Goal: Contribute content: Add original content to the website for others to see

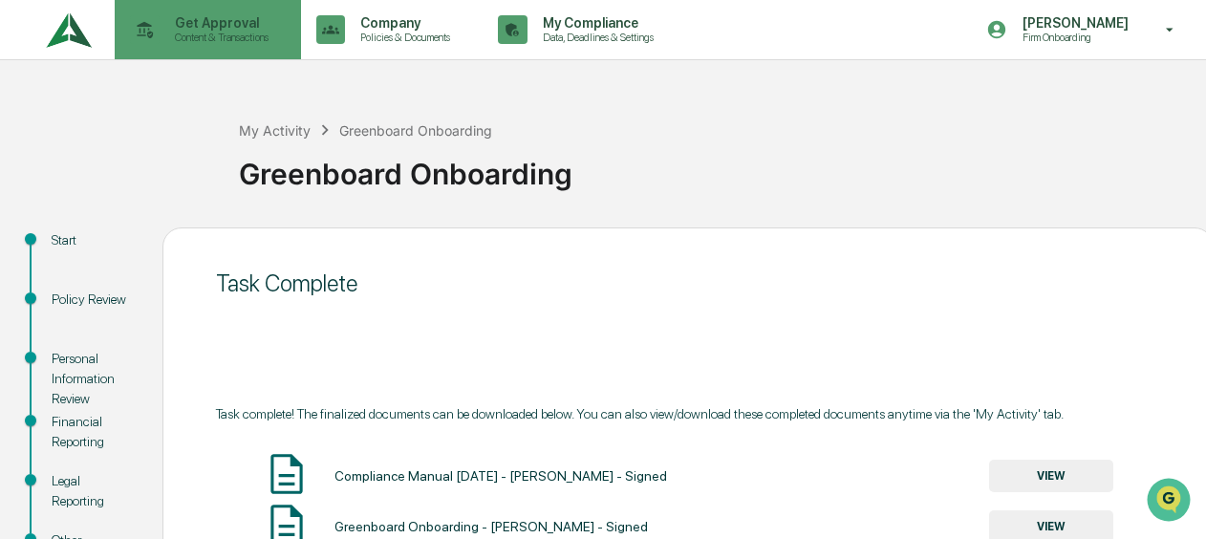
click at [176, 36] on p "Content & Transactions" at bounding box center [219, 37] width 118 height 13
click at [136, 20] on icon at bounding box center [145, 30] width 30 height 30
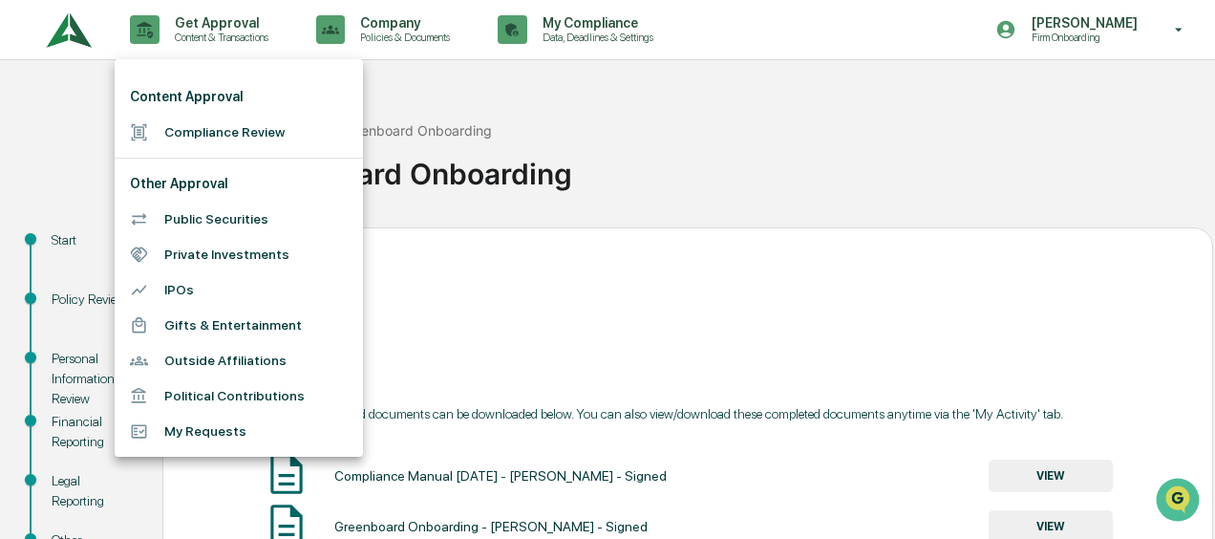
click at [163, 131] on div at bounding box center [147, 132] width 34 height 18
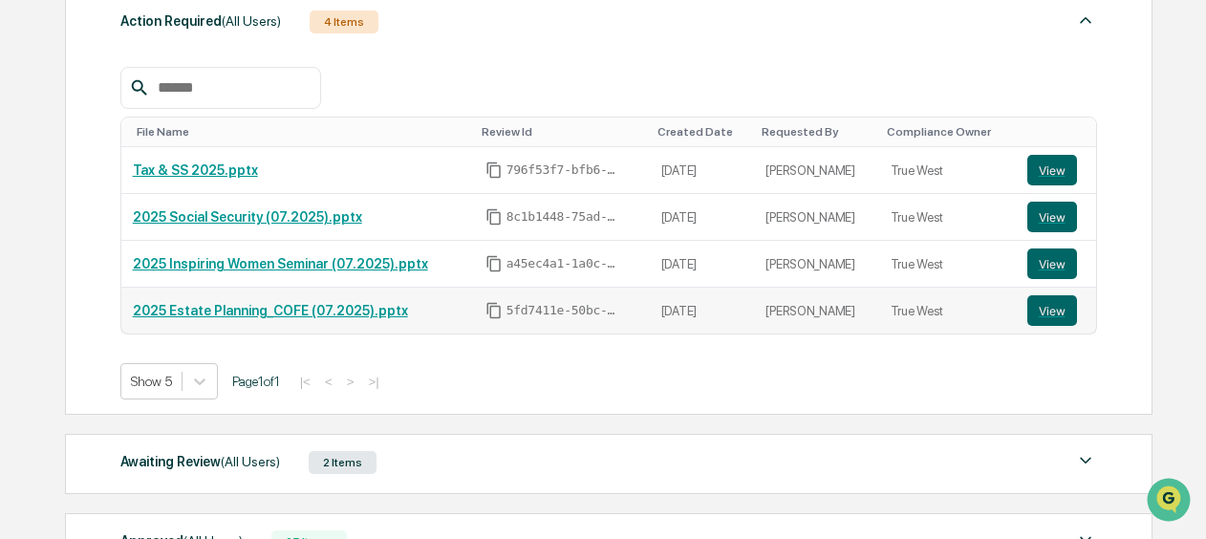
scroll to position [382, 0]
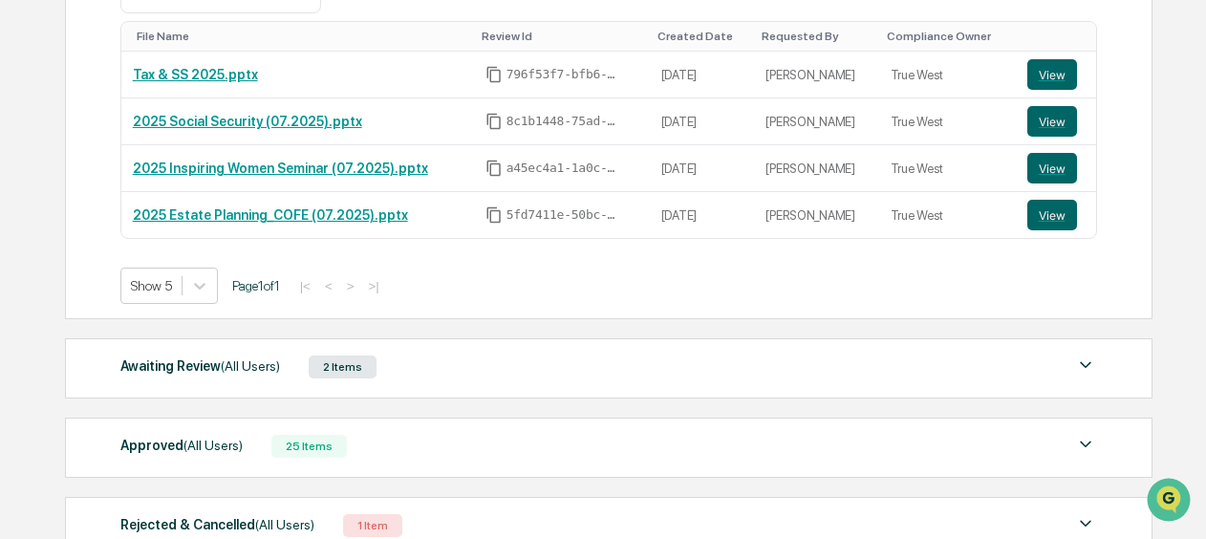
click at [791, 399] on div "Action Required (All Users) 4 Items File Name Review Id Created Date Requested …" at bounding box center [607, 227] width 1085 height 678
click at [763, 361] on div "Awaiting Review (All Users) 2 Items" at bounding box center [608, 367] width 976 height 27
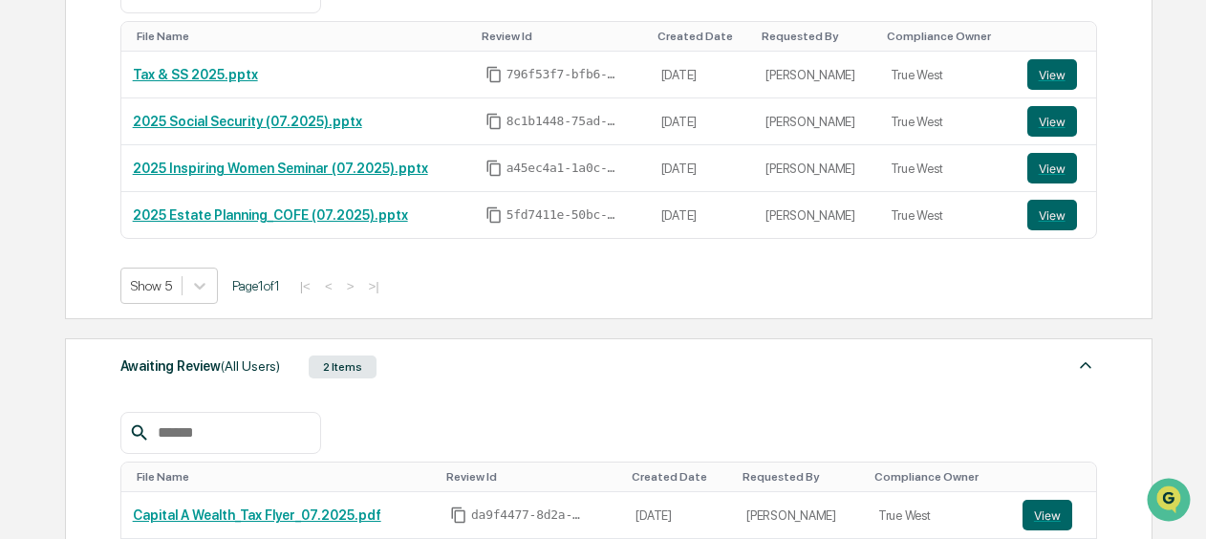
scroll to position [478, 0]
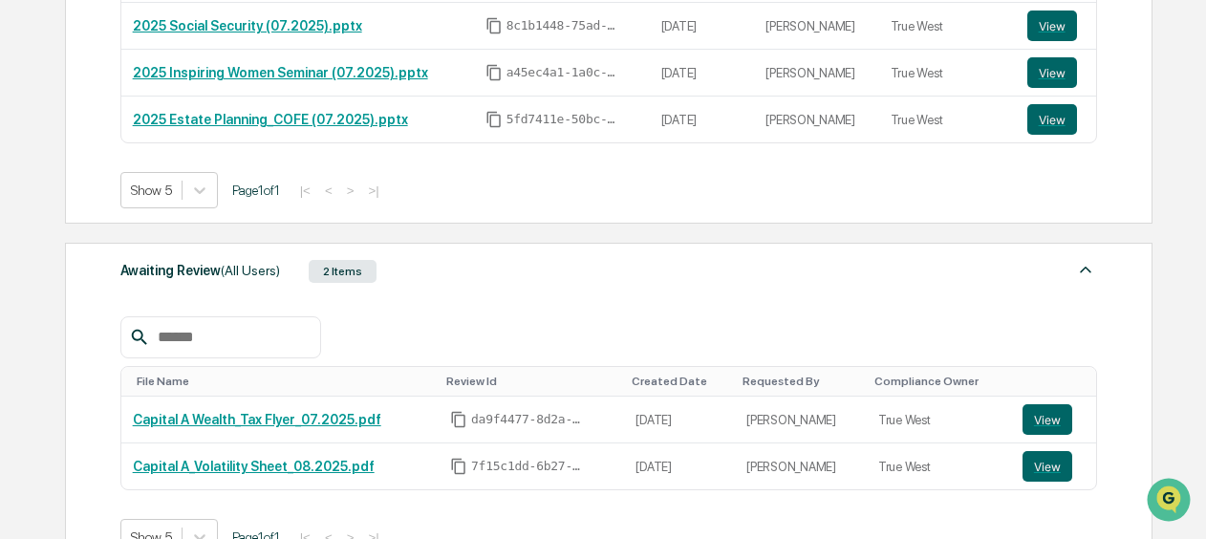
click at [715, 290] on div "File Name Review Id Created Date Requested By Compliance Owner Capital A Wealth…" at bounding box center [608, 422] width 976 height 268
click at [1082, 261] on img at bounding box center [1085, 269] width 23 height 23
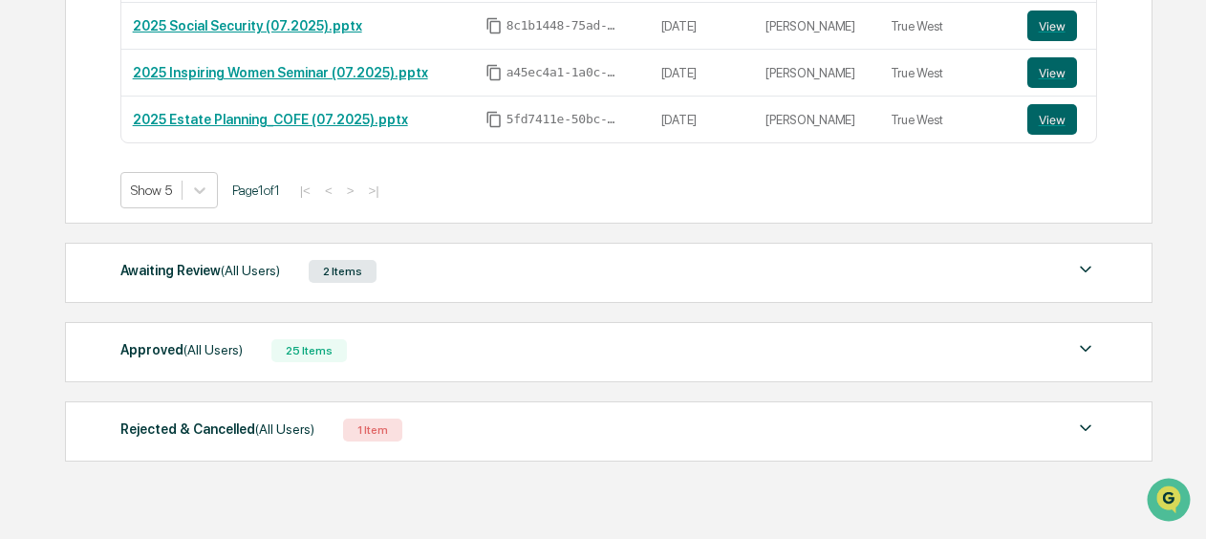
scroll to position [0, 0]
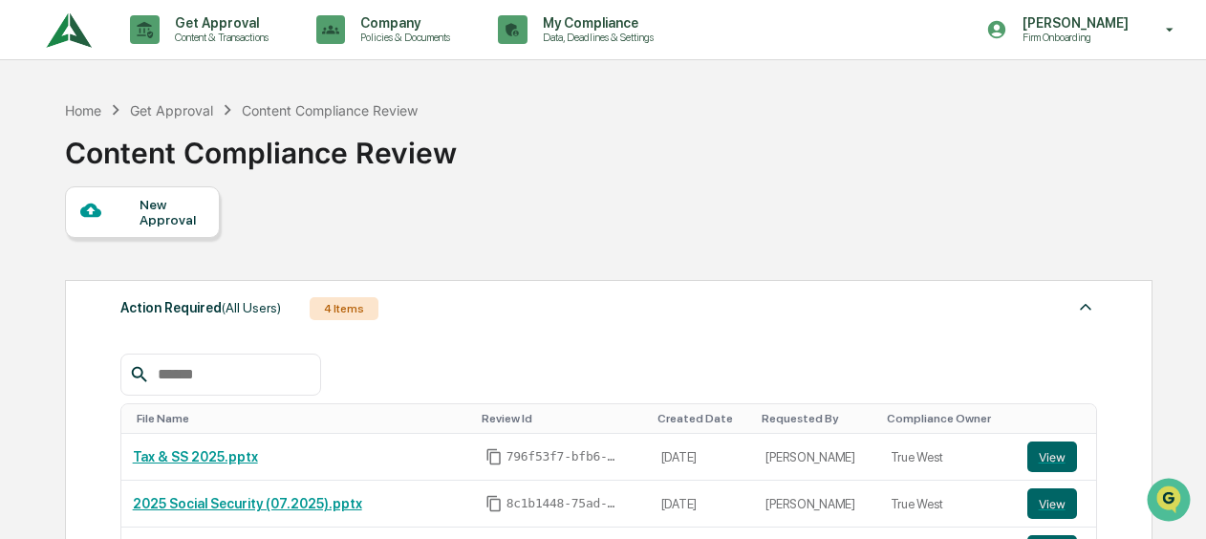
click at [113, 180] on div "Home Get Approval Content Compliance Review Content Compliance Review" at bounding box center [261, 139] width 392 height 96
click at [119, 207] on div at bounding box center [110, 212] width 60 height 24
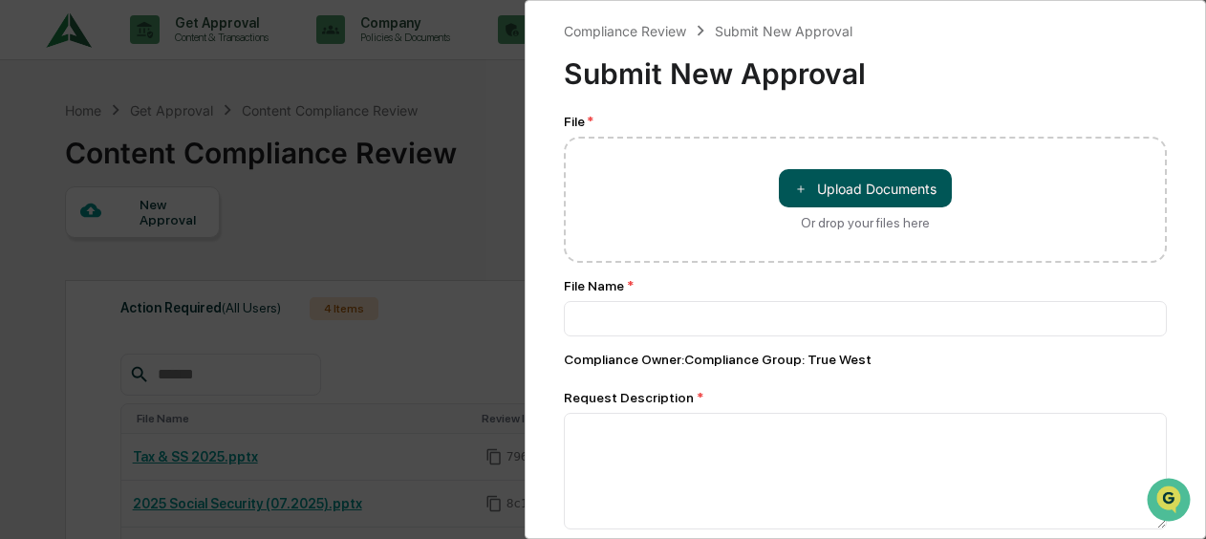
click at [882, 190] on button "＋ Upload Documents" at bounding box center [865, 188] width 173 height 38
type input "**********"
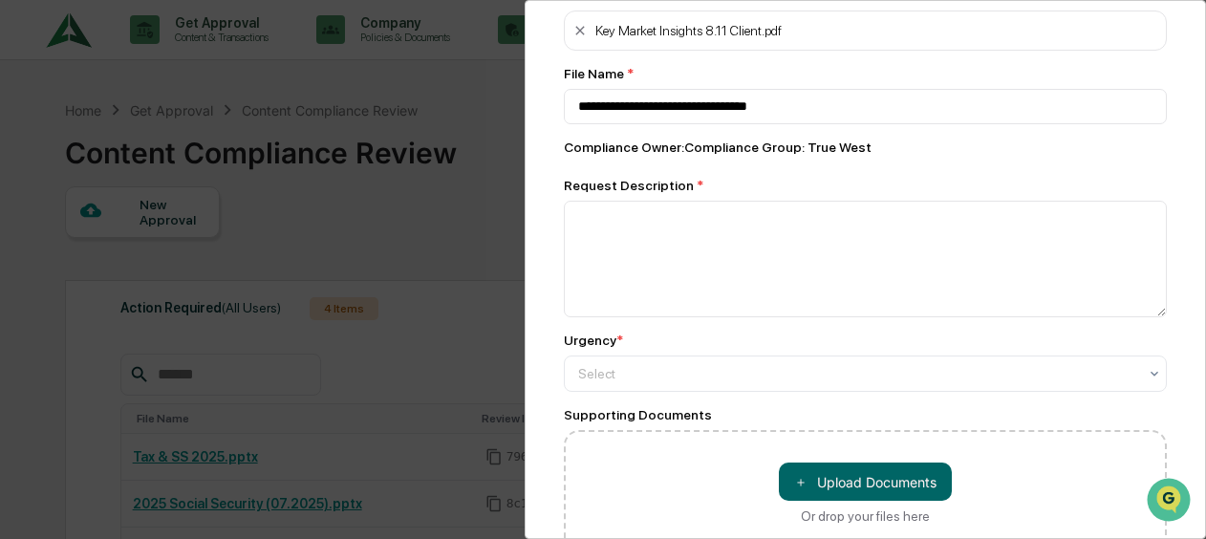
scroll to position [191, 0]
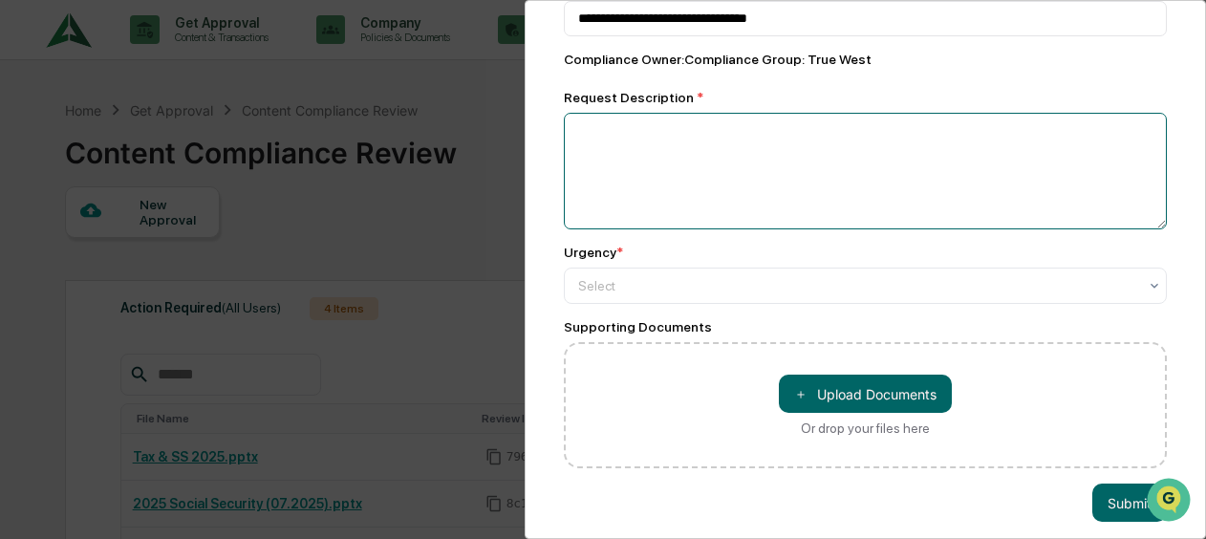
click at [671, 164] on textarea at bounding box center [865, 171] width 603 height 117
type textarea "**********"
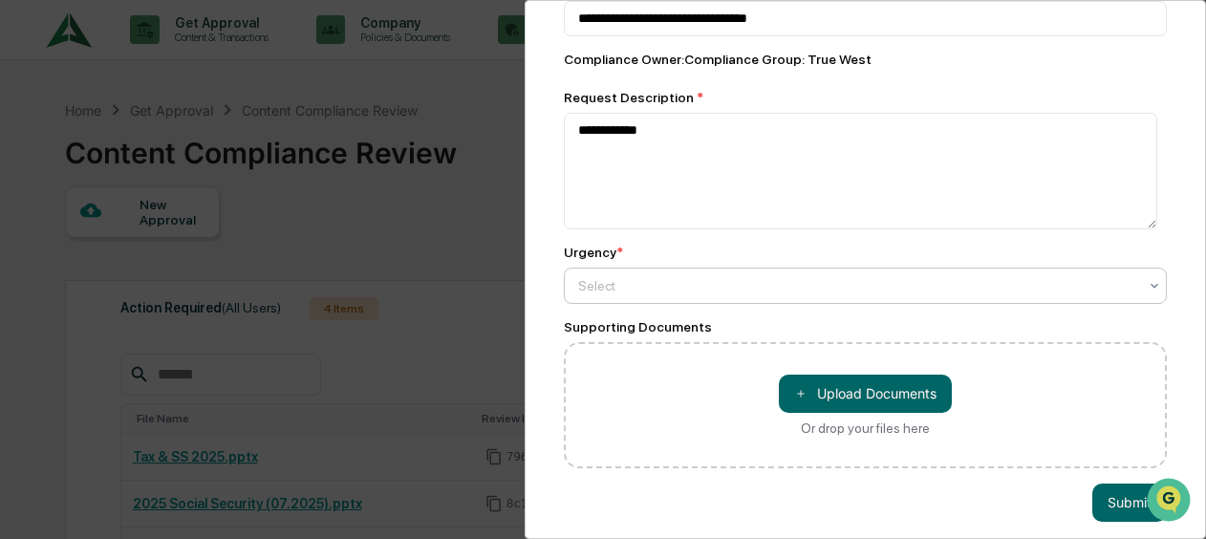
click at [590, 287] on div at bounding box center [857, 285] width 559 height 19
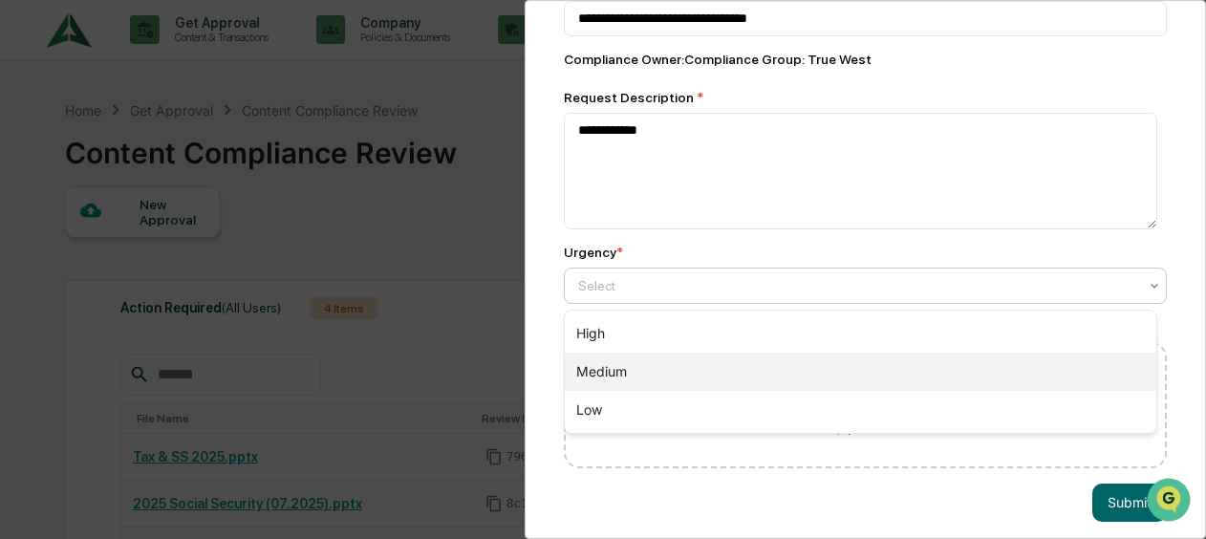
click at [621, 355] on div "Medium" at bounding box center [860, 372] width 591 height 38
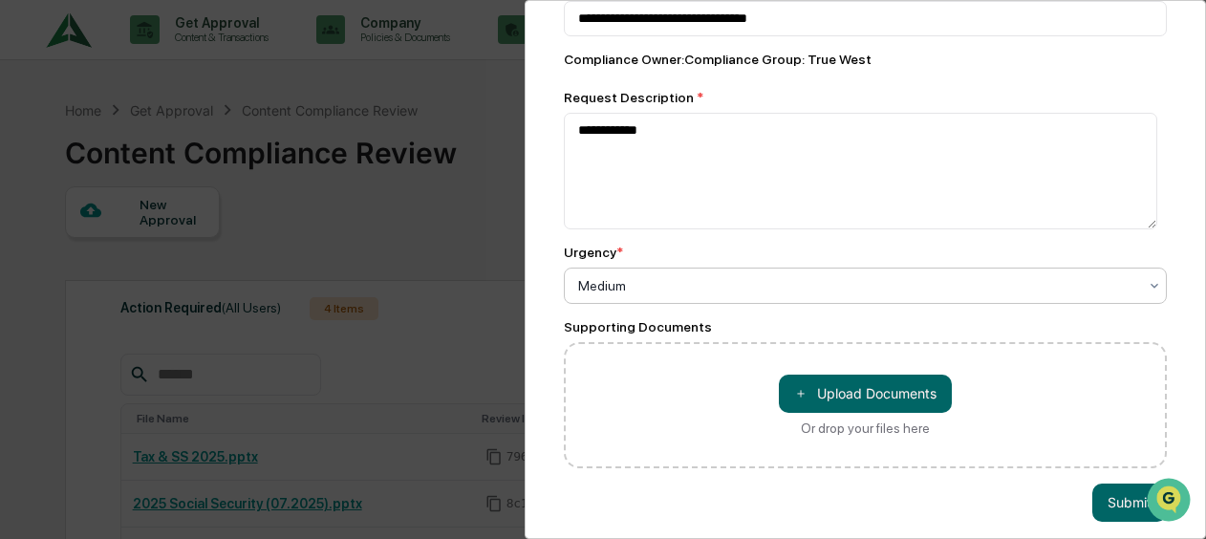
scroll to position [216, 0]
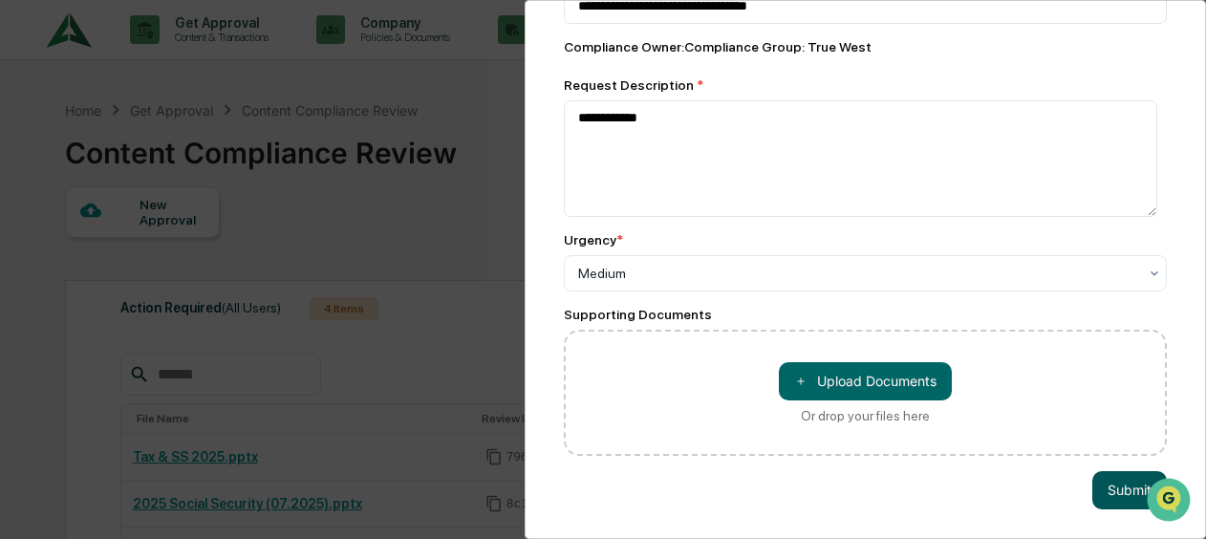
click at [1128, 479] on button "Submit" at bounding box center [1129, 490] width 75 height 38
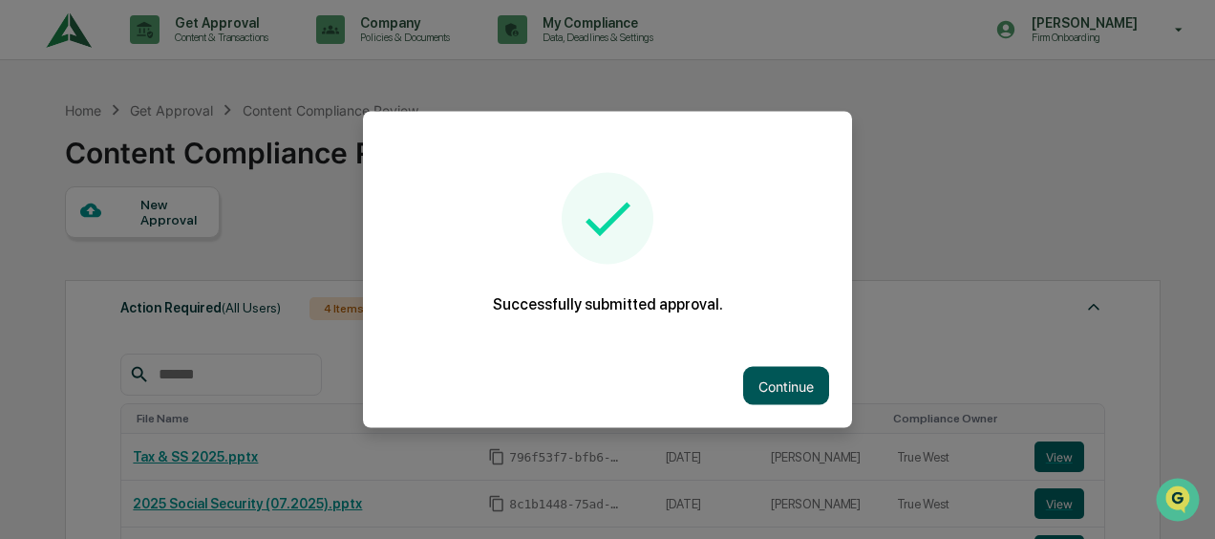
click at [750, 386] on button "Continue" at bounding box center [786, 386] width 86 height 38
